Goal: Task Accomplishment & Management: Manage account settings

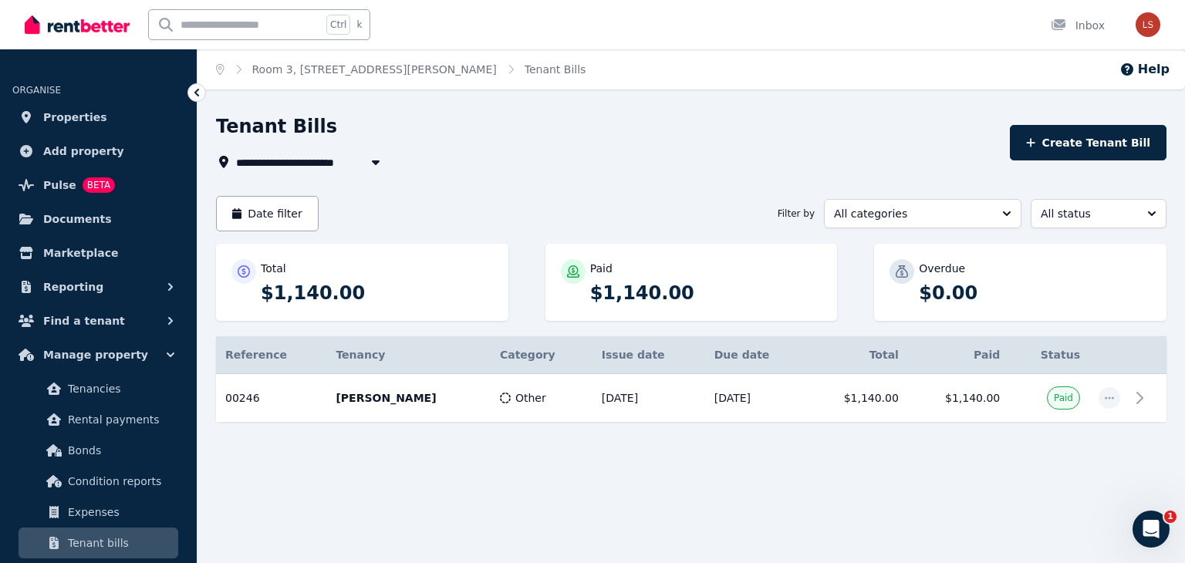
click at [347, 158] on span "Room 3, [STREET_ADDRESS][PERSON_NAME]" at bounding box center [369, 162] width 266 height 19
type input "**********"
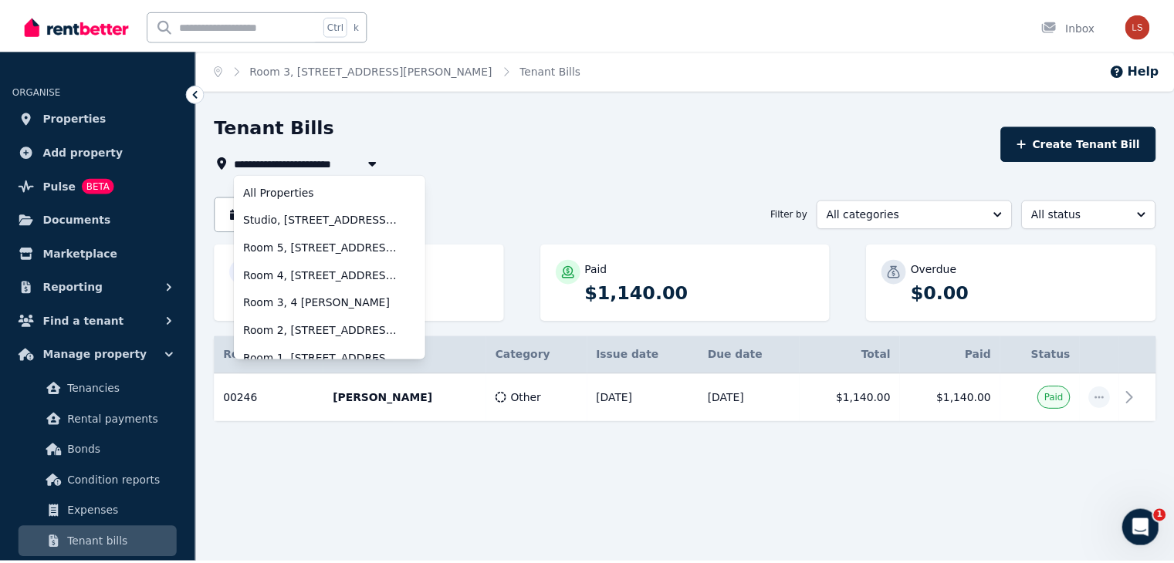
scroll to position [96, 0]
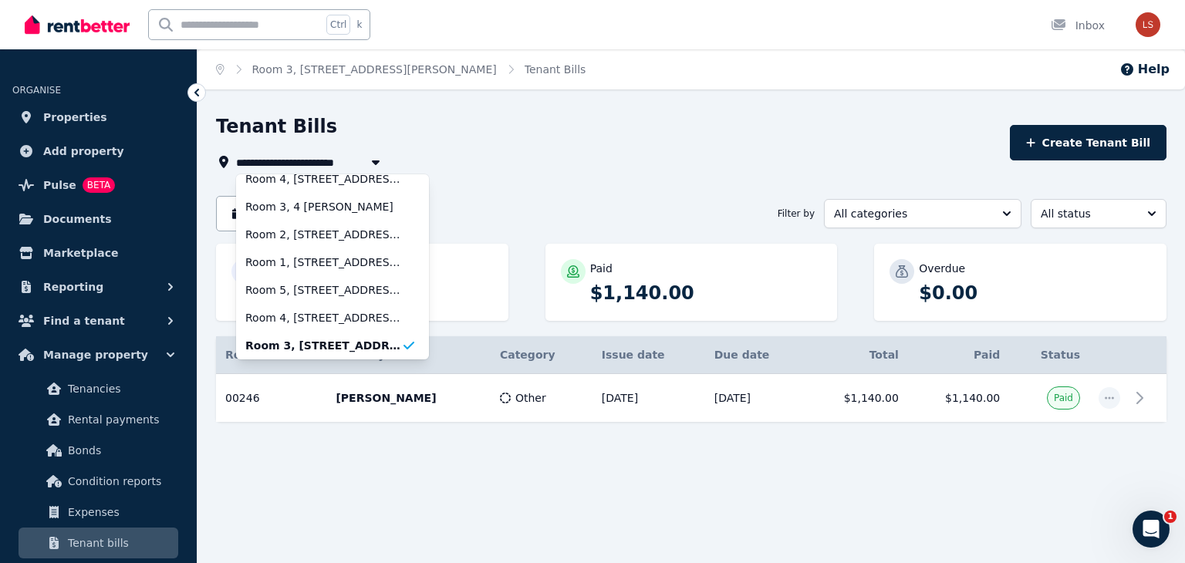
click at [377, 112] on div "**********" at bounding box center [592, 281] width 1185 height 563
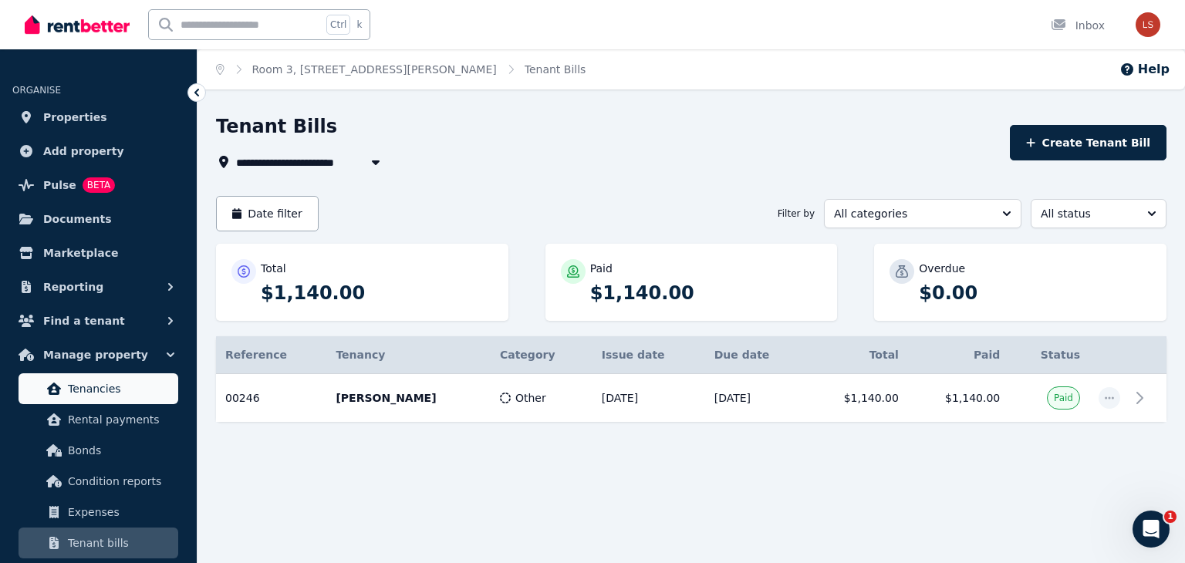
click at [117, 391] on span "Tenancies" at bounding box center [120, 389] width 104 height 19
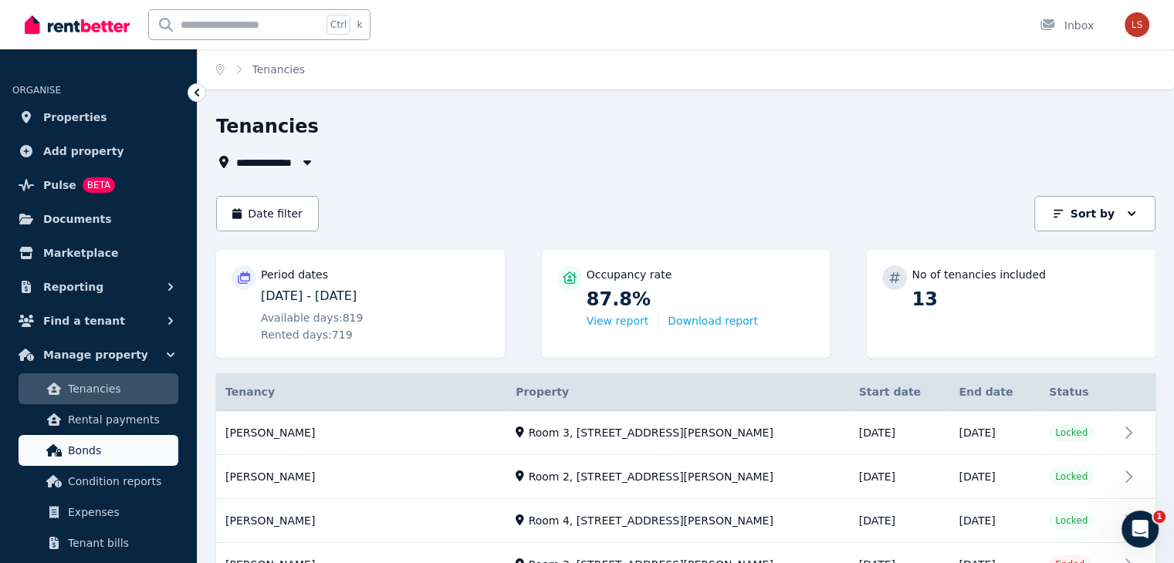
click at [117, 436] on link "Bonds" at bounding box center [99, 450] width 160 height 31
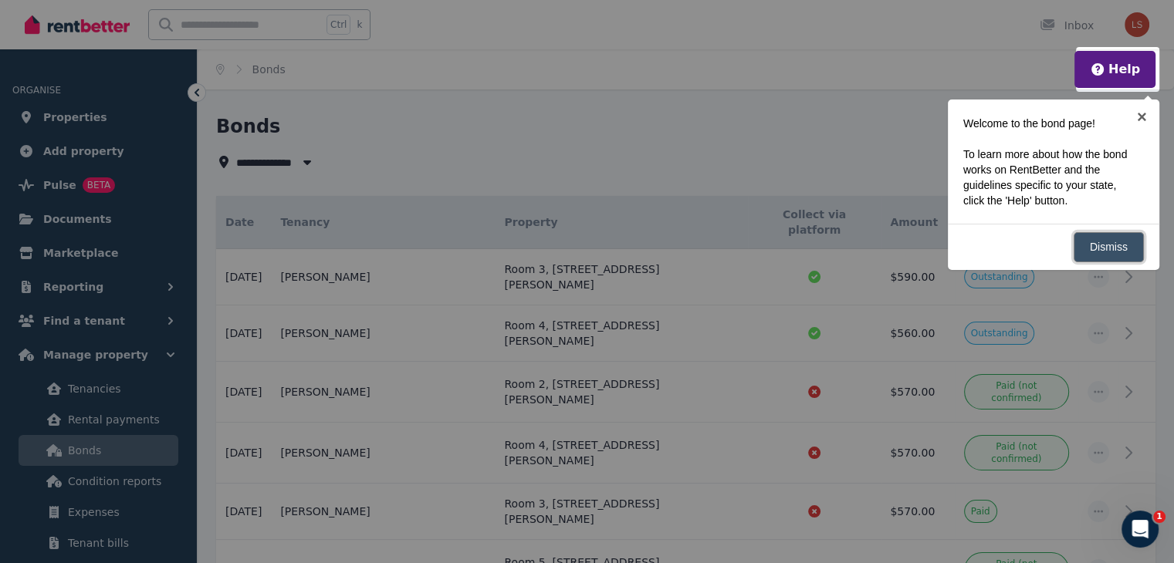
click at [1104, 255] on link "Dismiss" at bounding box center [1109, 247] width 70 height 30
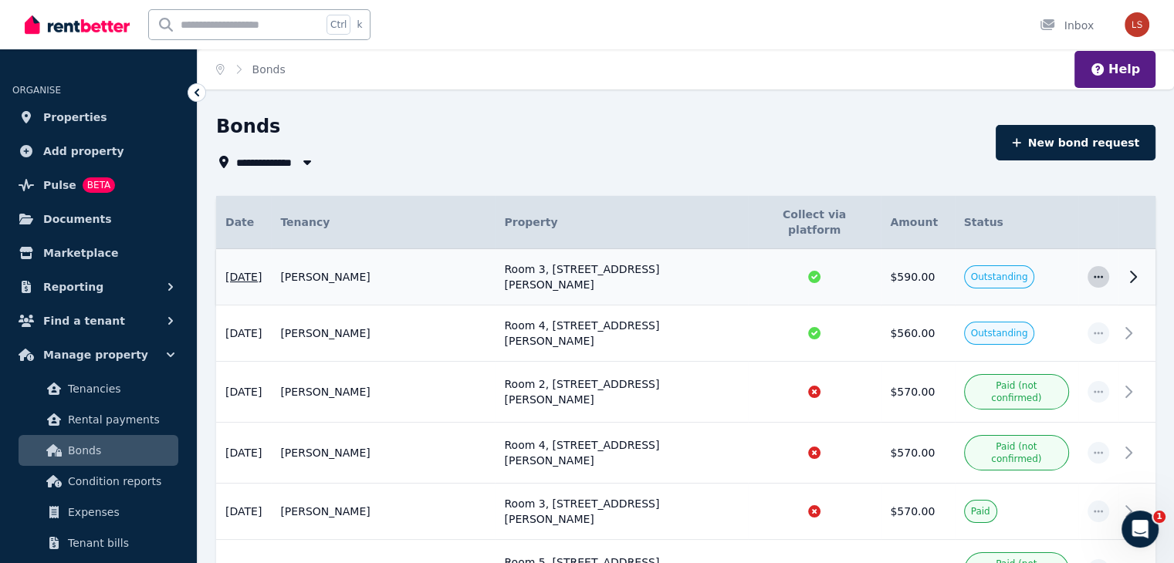
click at [1102, 272] on icon "button" at bounding box center [1098, 277] width 12 height 11
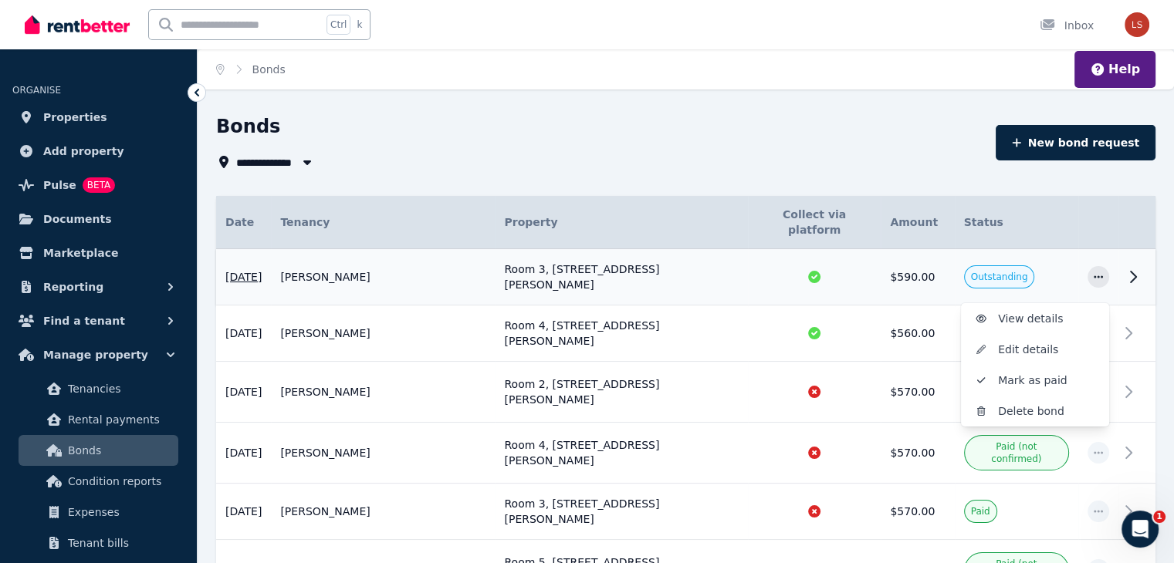
click at [829, 269] on div at bounding box center [814, 276] width 115 height 15
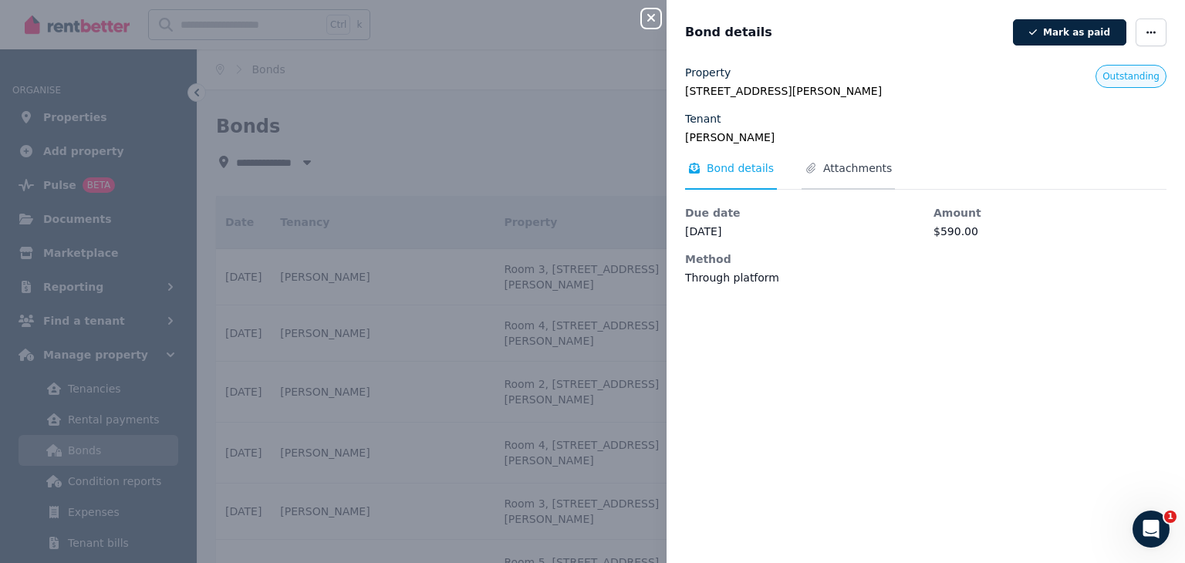
click at [846, 167] on span "Attachments" at bounding box center [857, 168] width 69 height 15
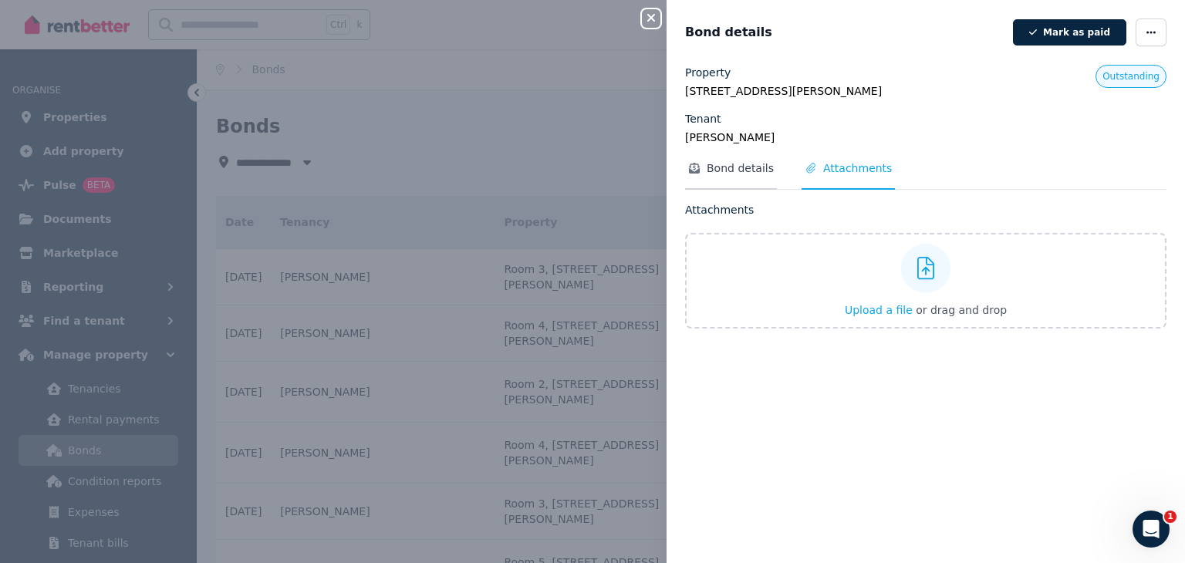
click at [765, 165] on span "Bond details" at bounding box center [740, 168] width 67 height 15
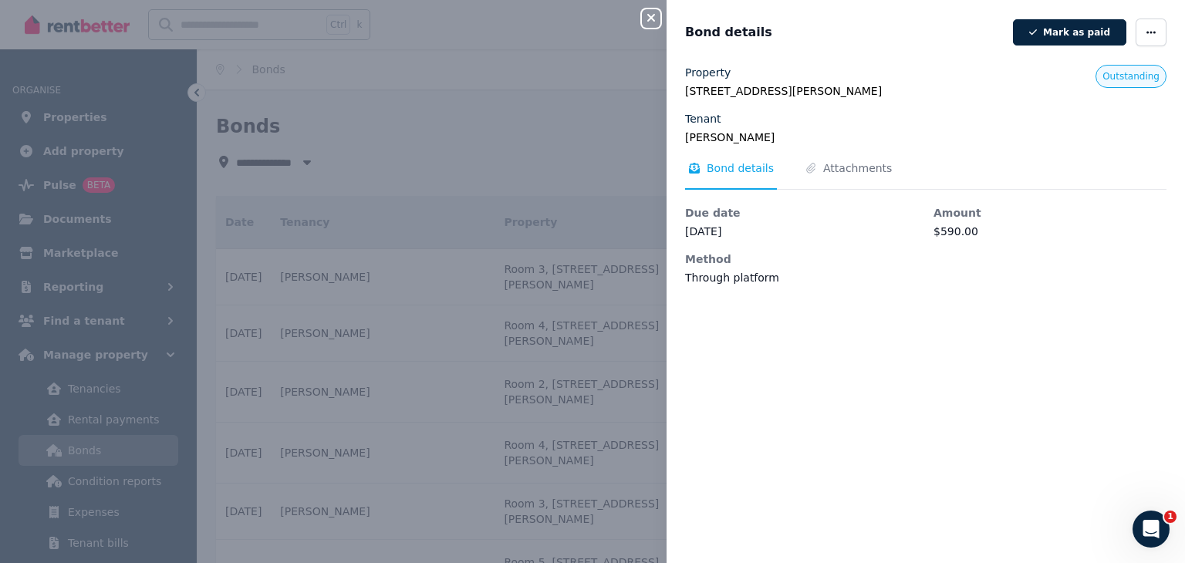
click at [561, 195] on div "Close panel Bond details [PERSON_NAME] as paid Property [STREET_ADDRESS][PERSON…" at bounding box center [592, 281] width 1185 height 563
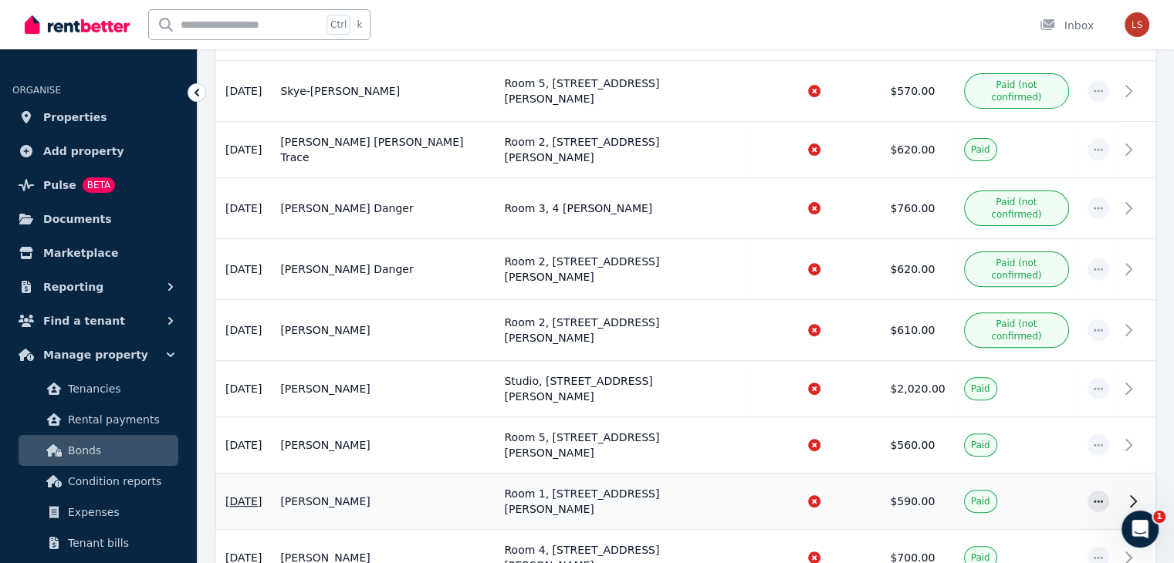
scroll to position [478, 0]
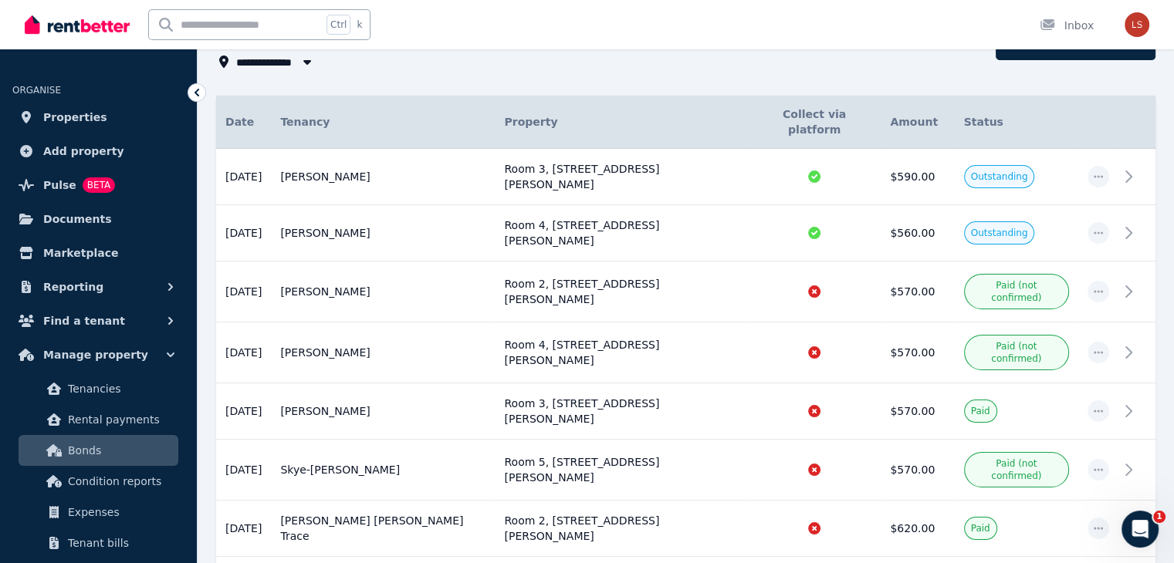
scroll to position [77, 0]
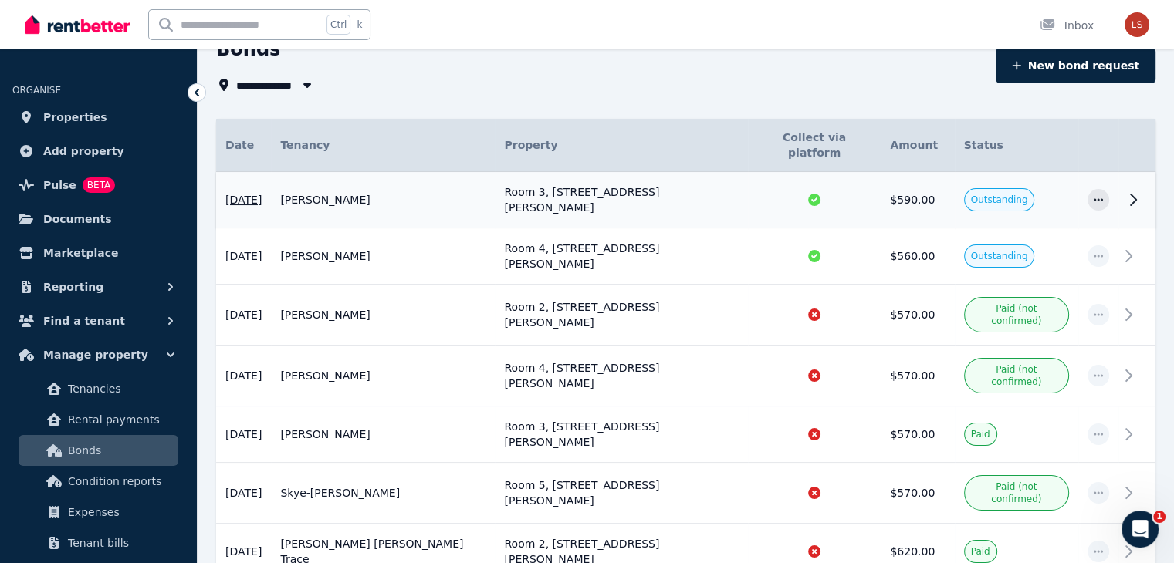
click at [964, 189] on span "Outstanding" at bounding box center [999, 199] width 71 height 23
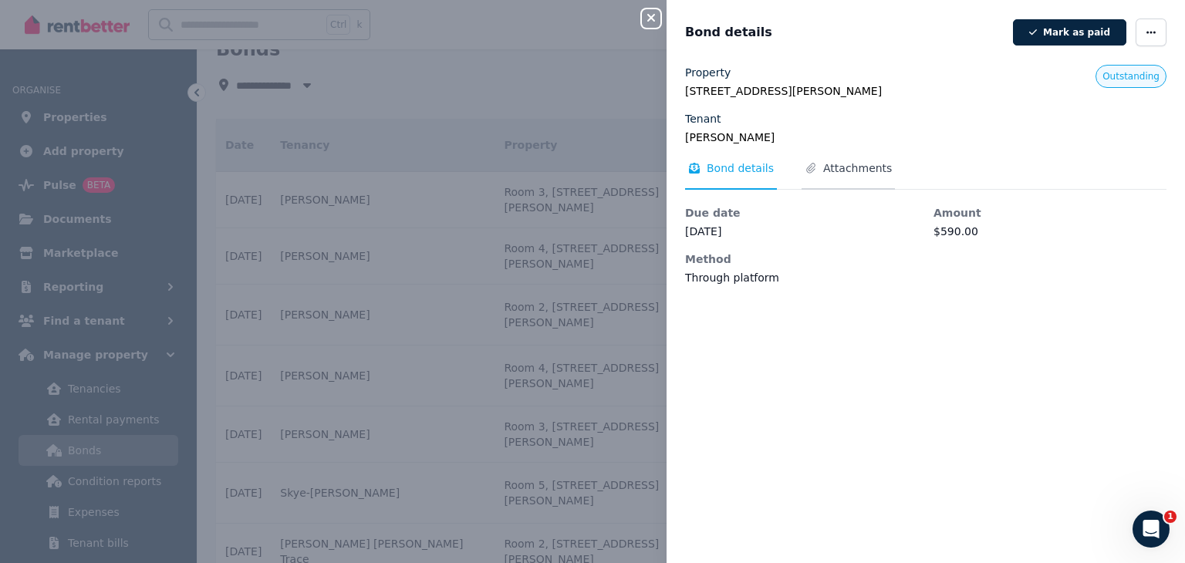
click at [812, 170] on icon "Tabs" at bounding box center [810, 168] width 15 height 11
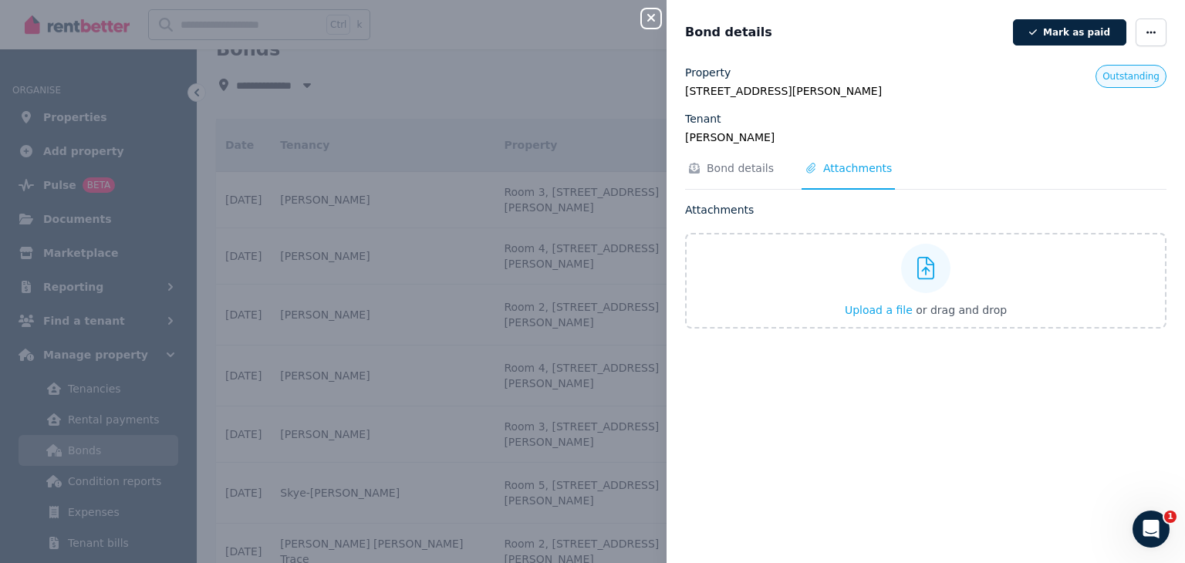
click at [651, 18] on icon "button" at bounding box center [652, 18] width 8 height 8
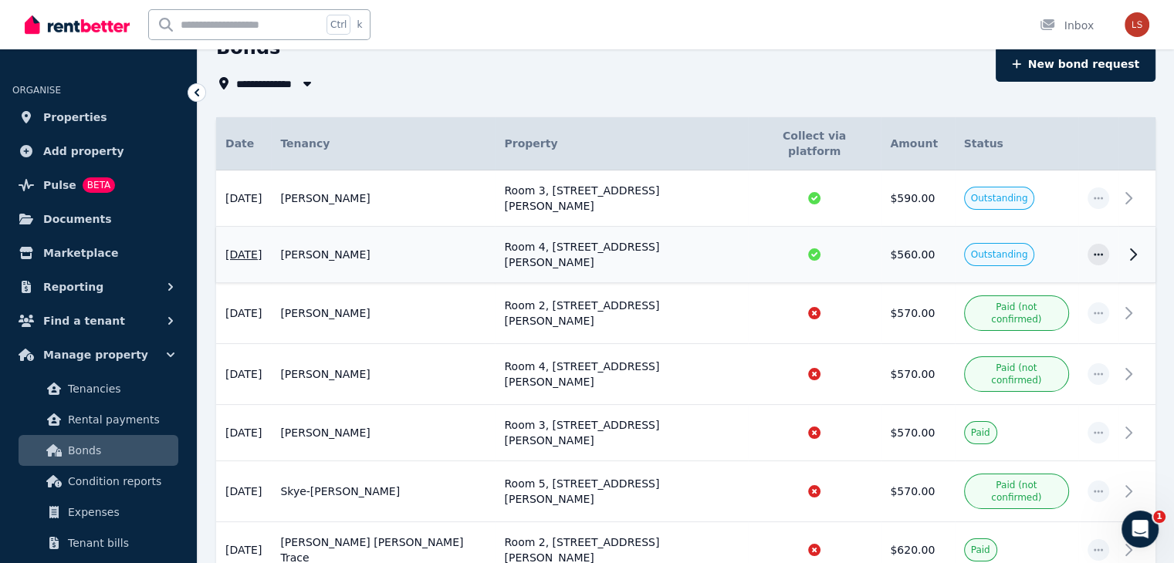
scroll to position [0, 0]
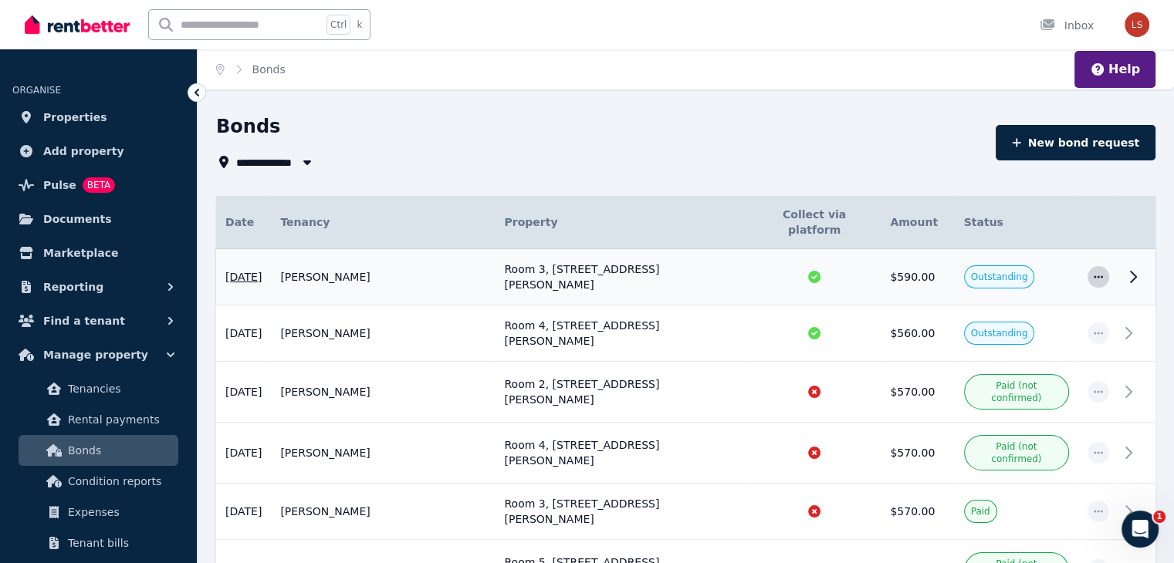
click at [1090, 266] on span "button" at bounding box center [1098, 277] width 22 height 22
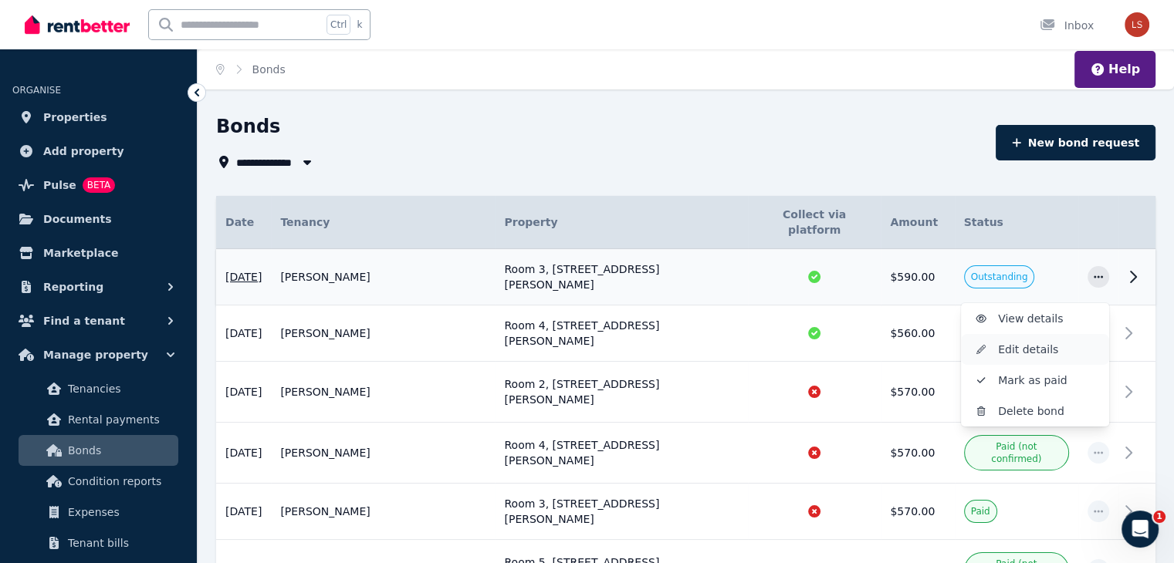
click at [1017, 340] on span "Edit details" at bounding box center [1047, 349] width 99 height 19
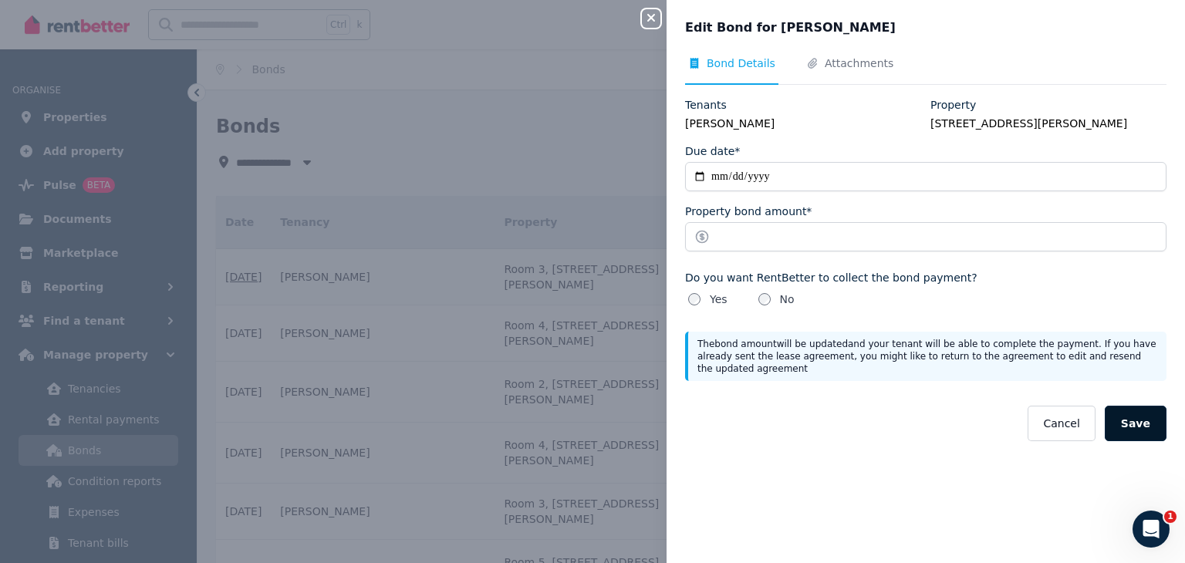
click at [1130, 427] on button "Save" at bounding box center [1136, 424] width 62 height 36
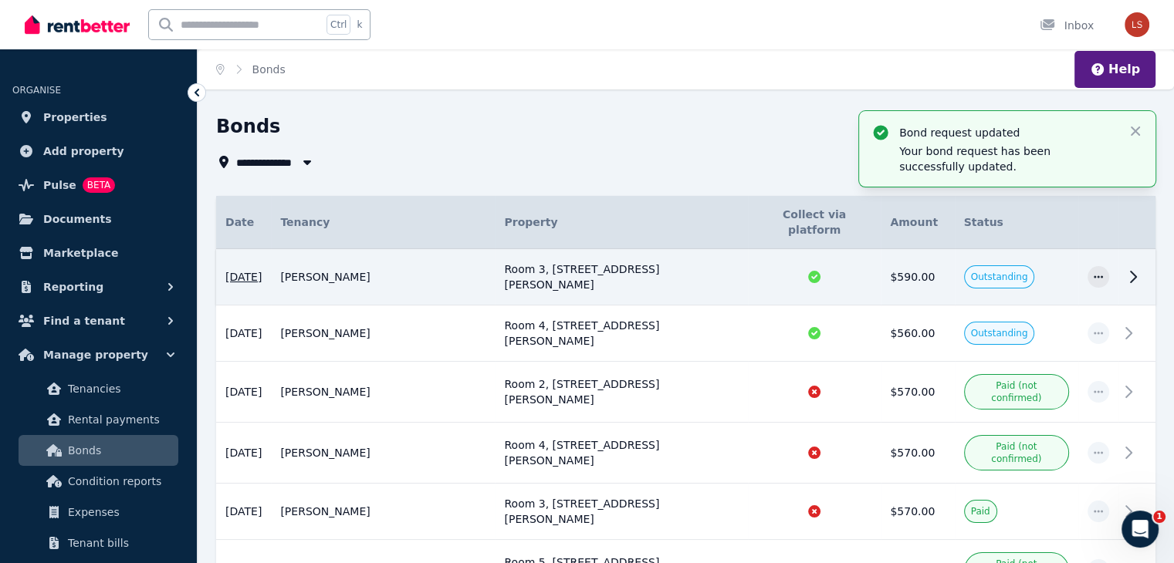
click at [978, 271] on span "Outstanding" at bounding box center [999, 277] width 57 height 12
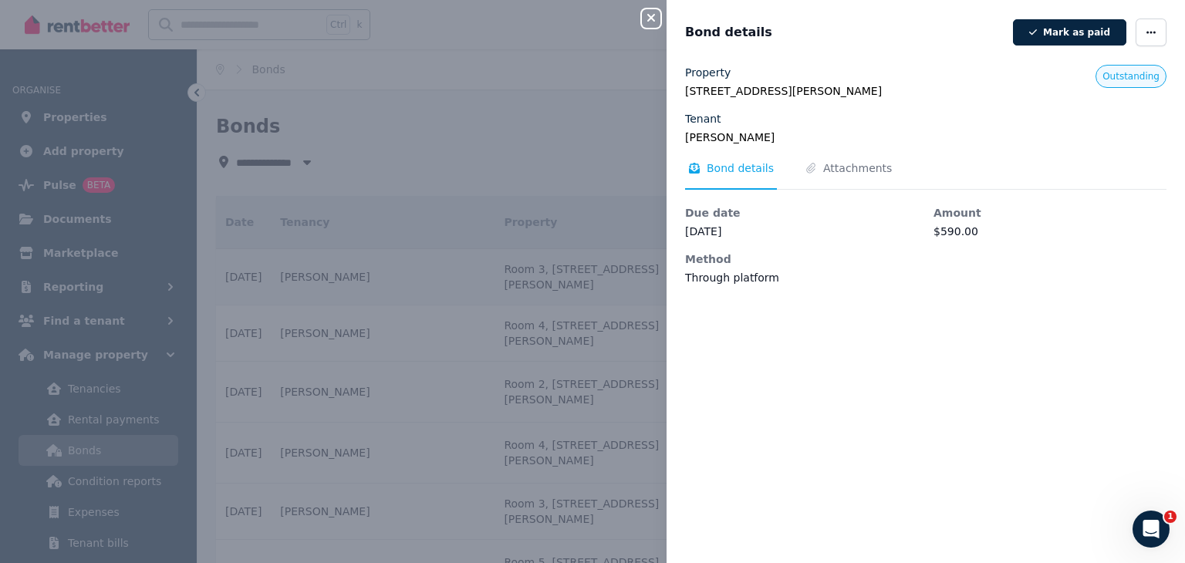
click at [1120, 70] on span "Outstanding" at bounding box center [1131, 76] width 57 height 12
click at [806, 166] on icon "Tabs" at bounding box center [810, 168] width 15 height 11
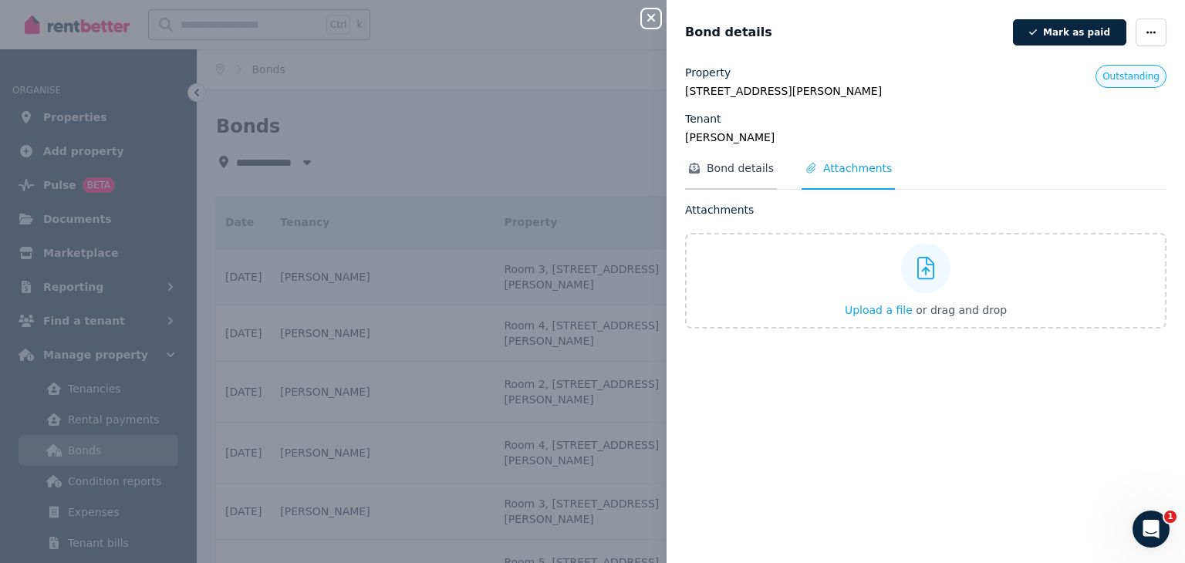
click at [732, 175] on span "Bond details" at bounding box center [740, 168] width 67 height 15
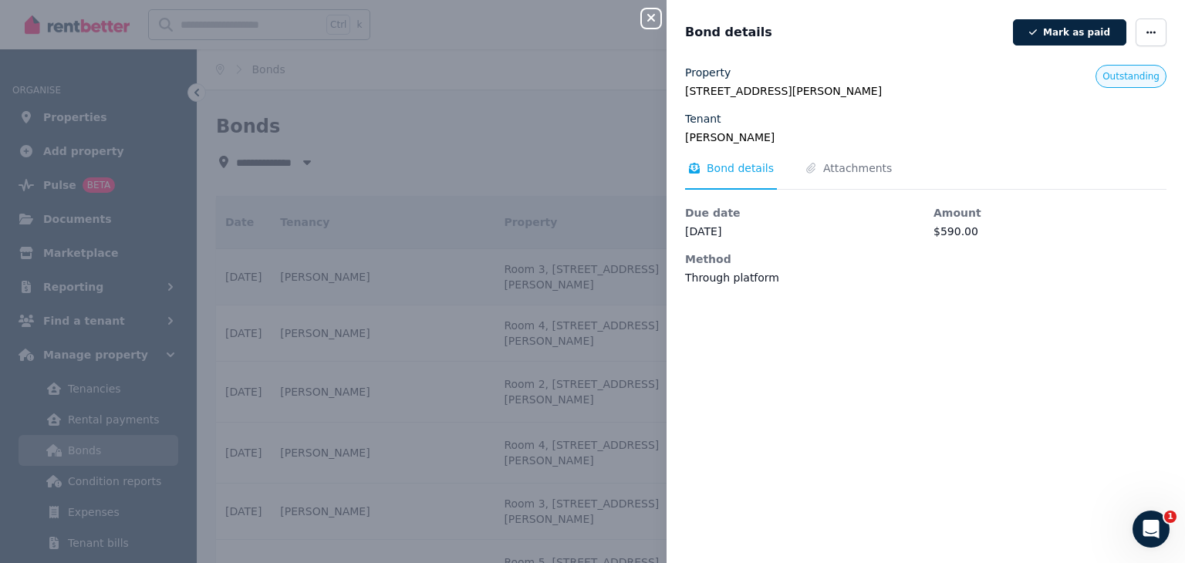
click at [644, 13] on icon "button" at bounding box center [651, 18] width 19 height 12
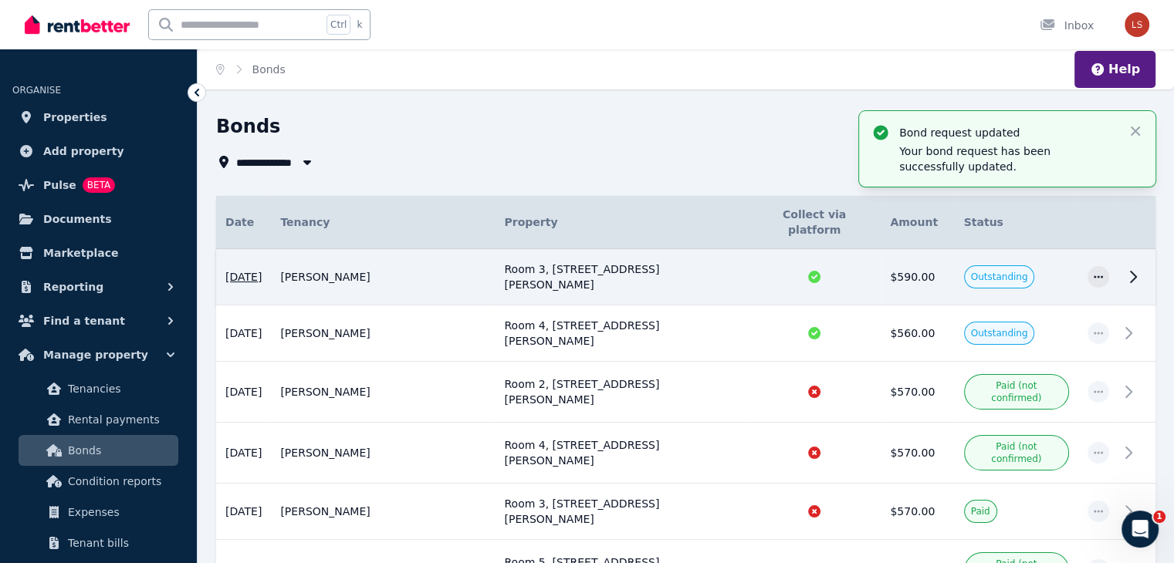
scroll to position [90, 0]
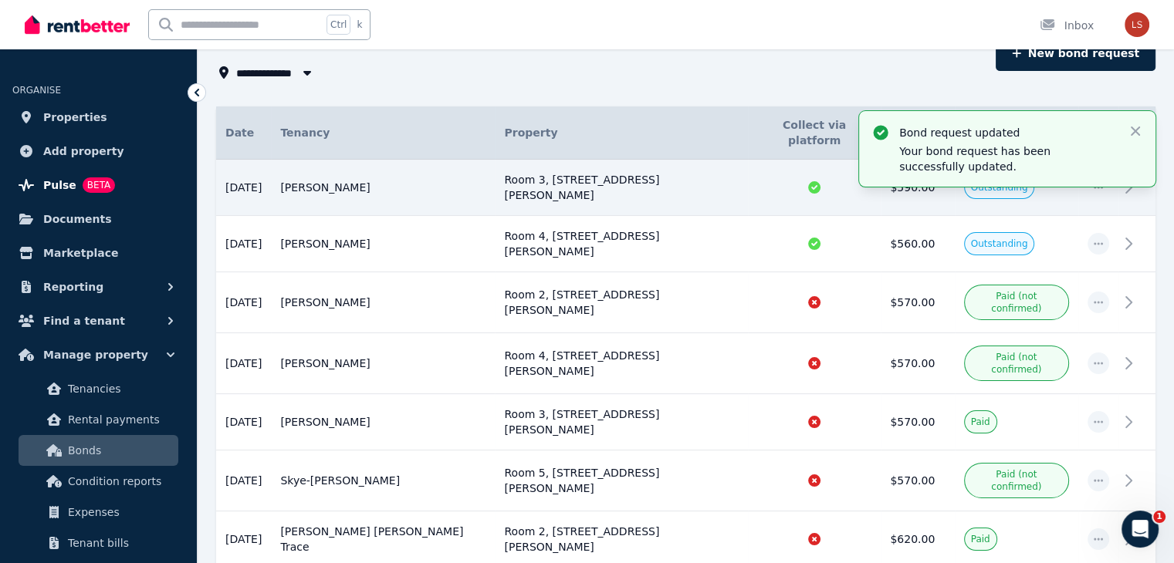
click at [66, 186] on span "Pulse" at bounding box center [59, 185] width 33 height 19
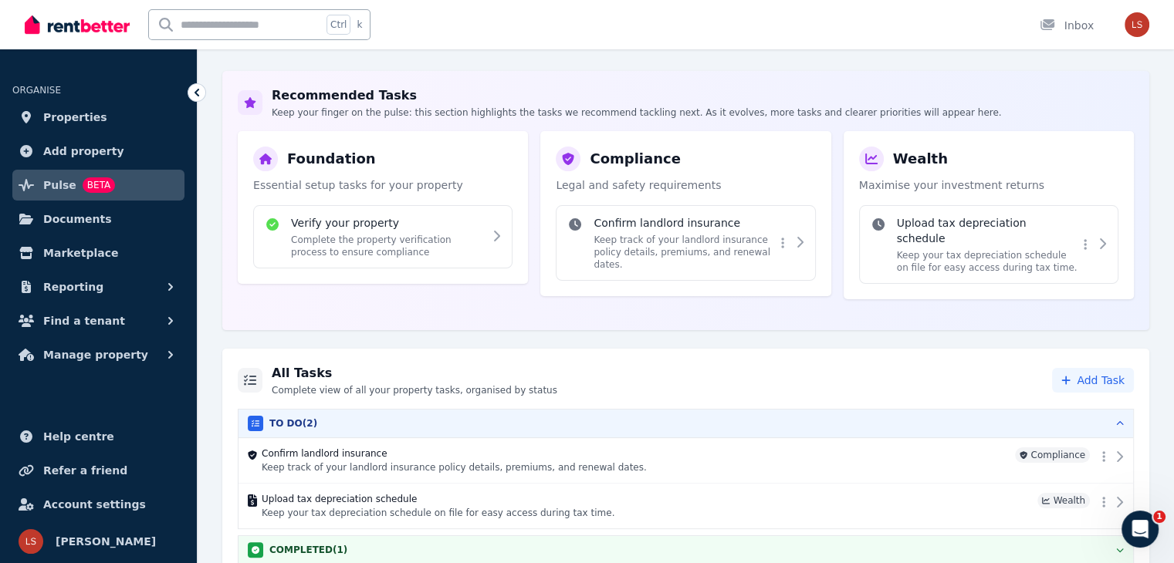
scroll to position [206, 0]
click at [86, 471] on span "Refer a friend" at bounding box center [85, 471] width 84 height 19
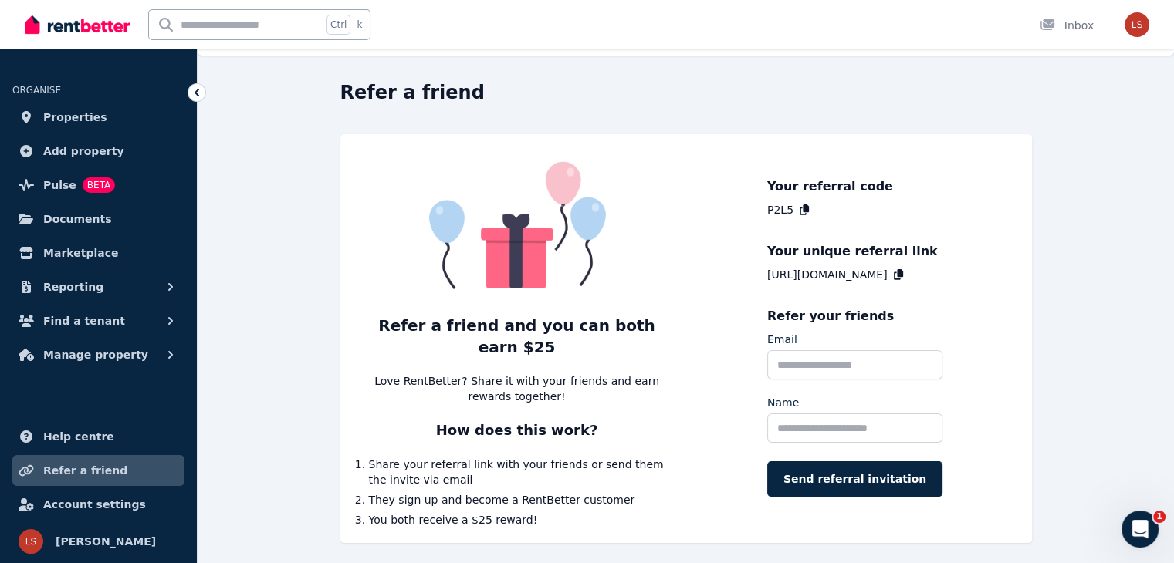
scroll to position [50, 0]
